Goal: Information Seeking & Learning: Learn about a topic

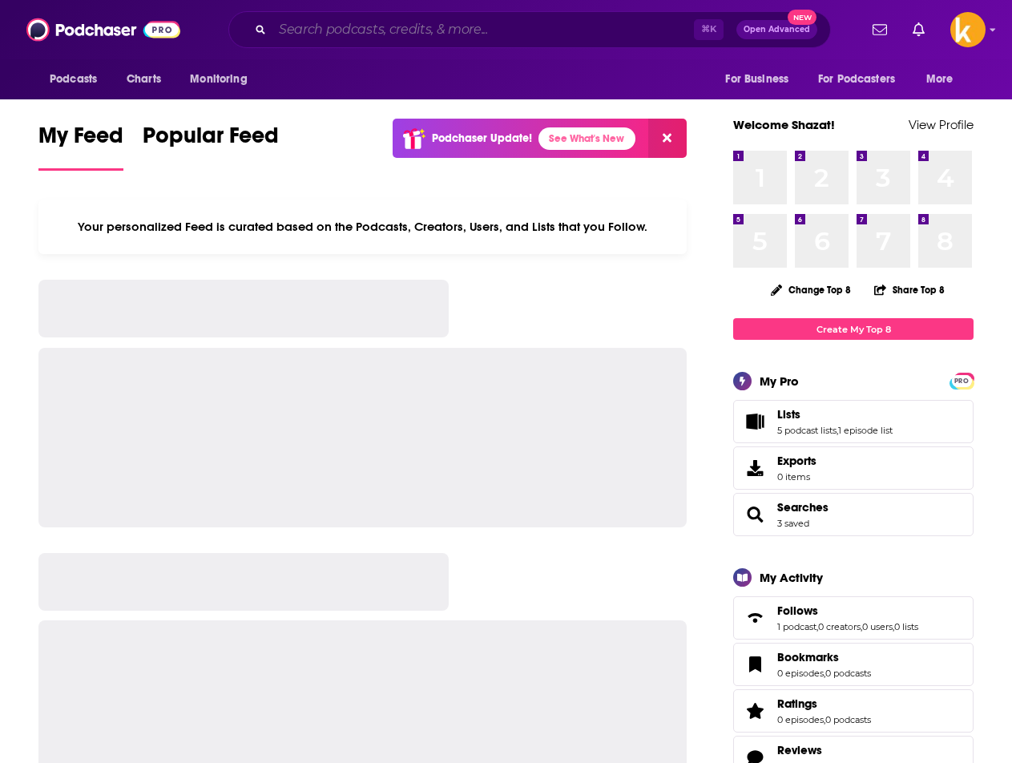
click at [459, 36] on input "Search podcasts, credits, & more..." at bounding box center [482, 30] width 421 height 26
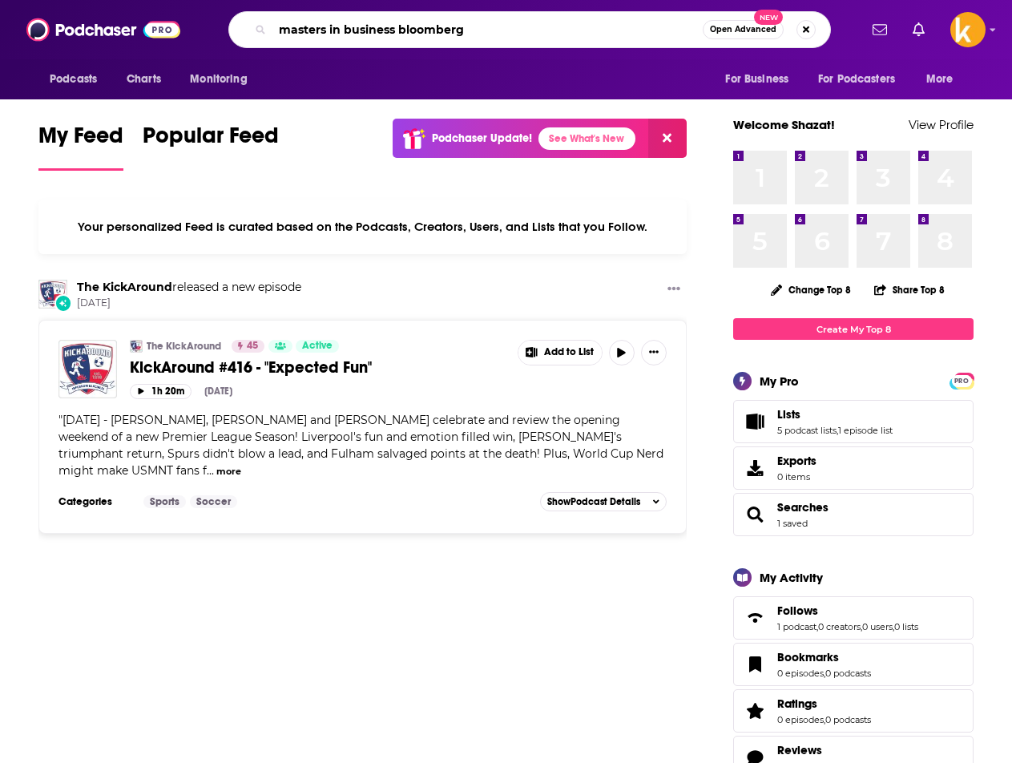
type input "masters in business bloomberg"
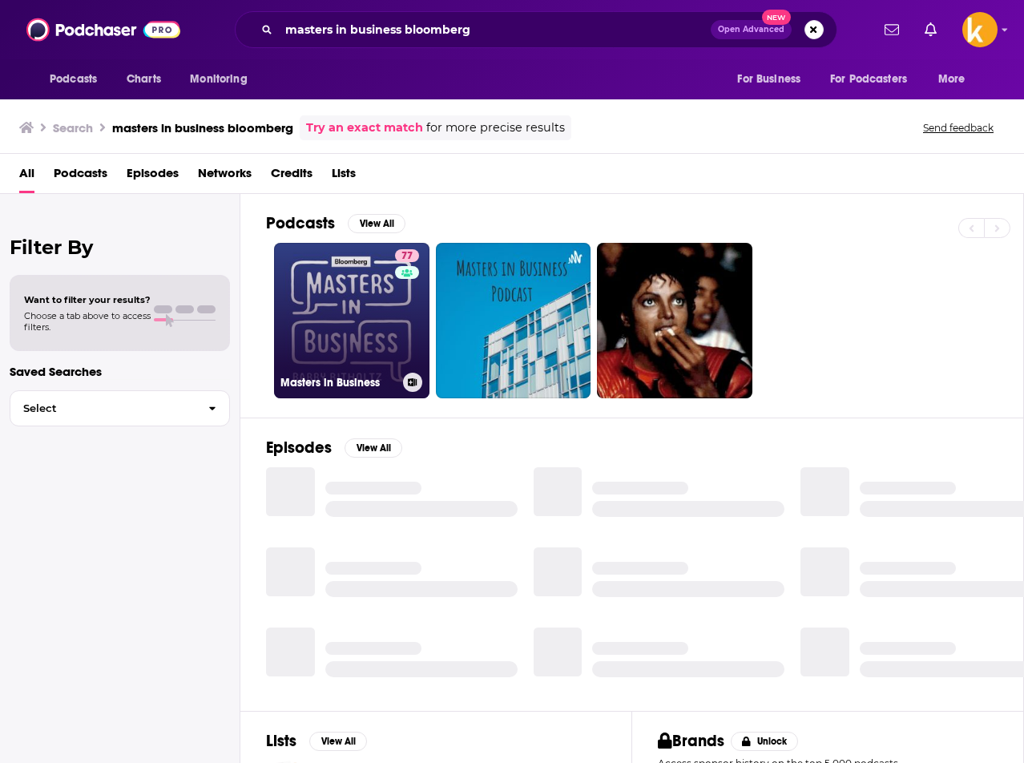
click at [346, 307] on link "77 Masters in Business" at bounding box center [351, 320] width 155 height 155
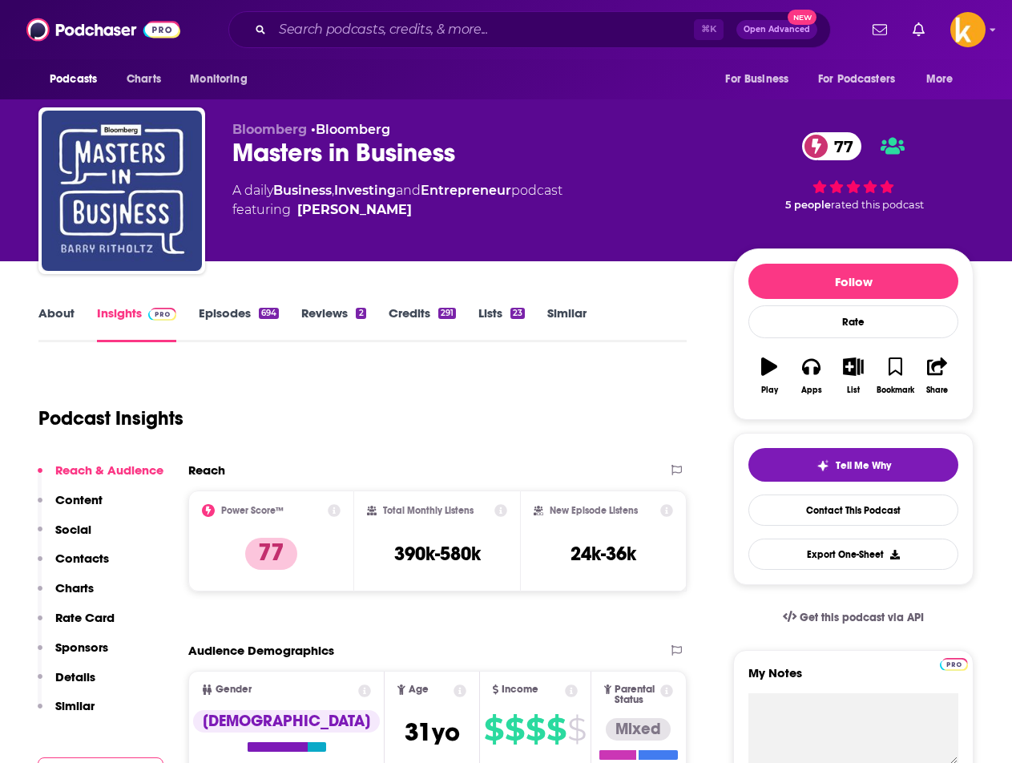
scroll to position [315, 0]
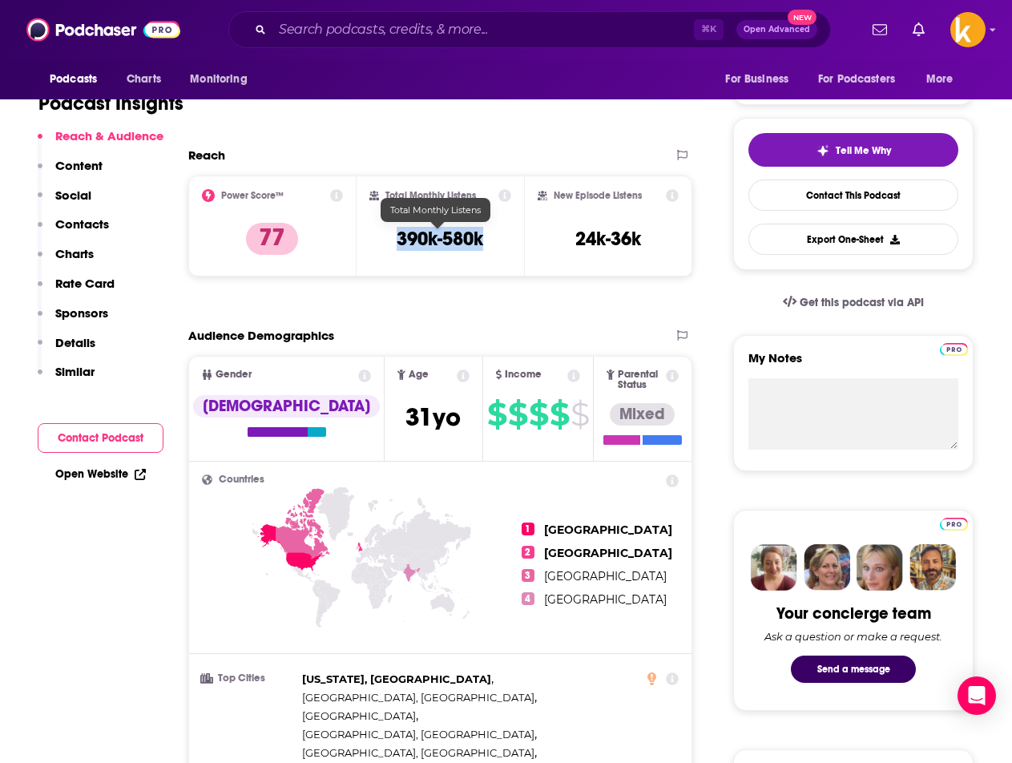
drag, startPoint x: 381, startPoint y: 236, endPoint x: 483, endPoint y: 234, distance: 101.8
click at [483, 234] on div "Total Monthly Listens 390k-580k" at bounding box center [440, 226] width 143 height 74
copy h3 "390k-580k"
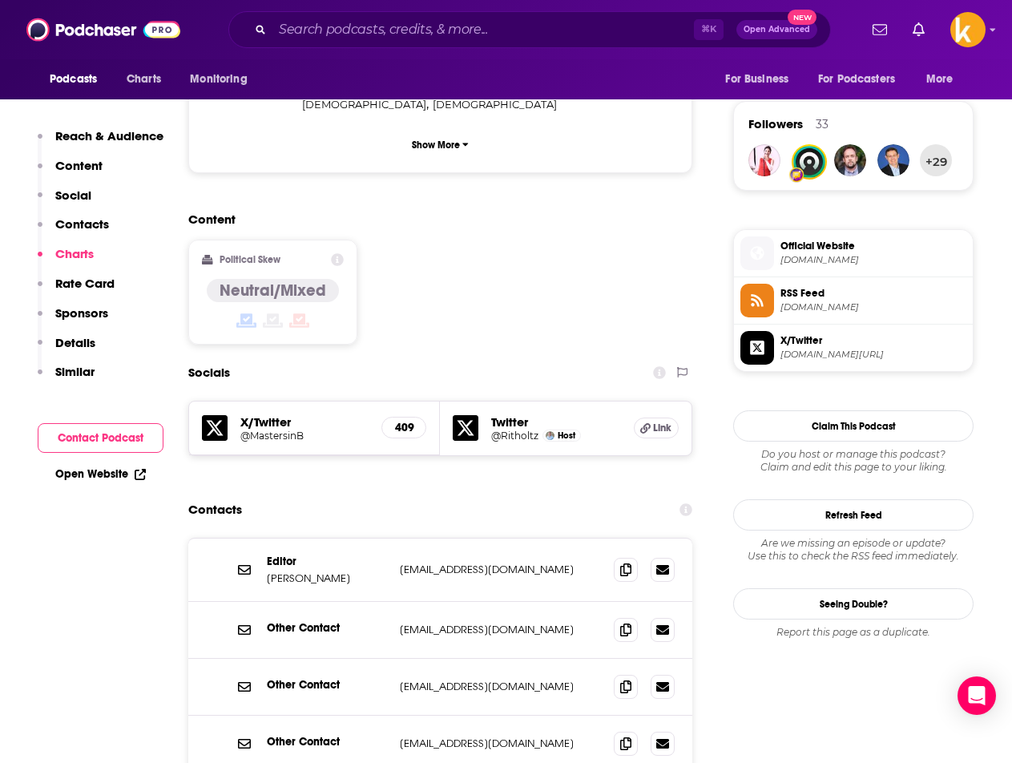
scroll to position [1002, 0]
